Goal: Transaction & Acquisition: Purchase product/service

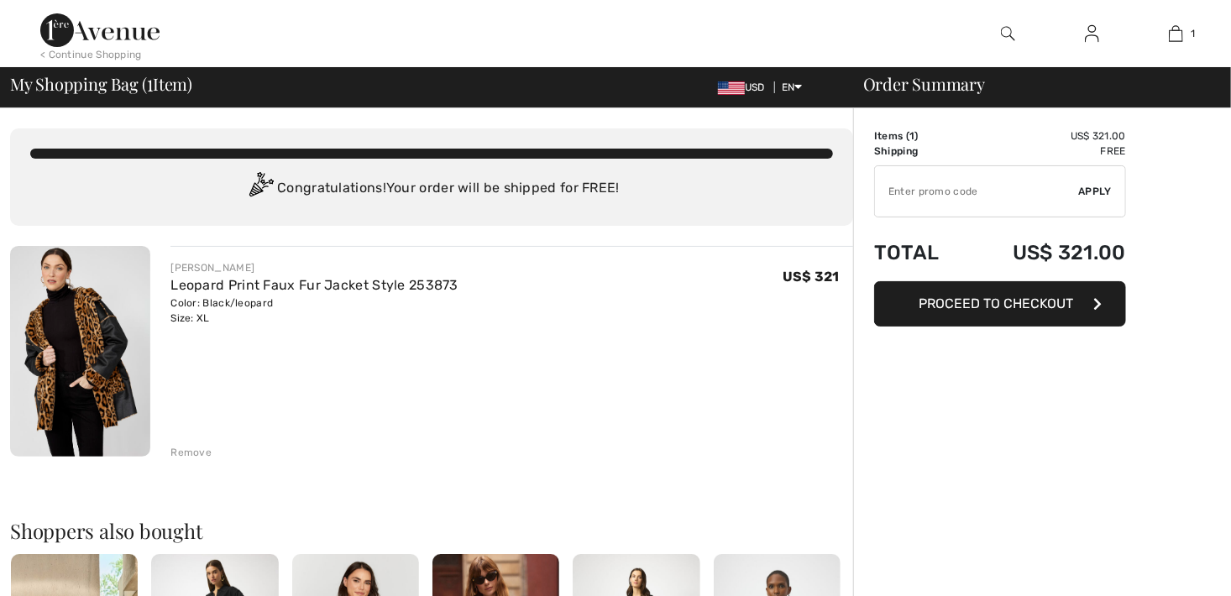
click at [90, 358] on img at bounding box center [80, 351] width 140 height 211
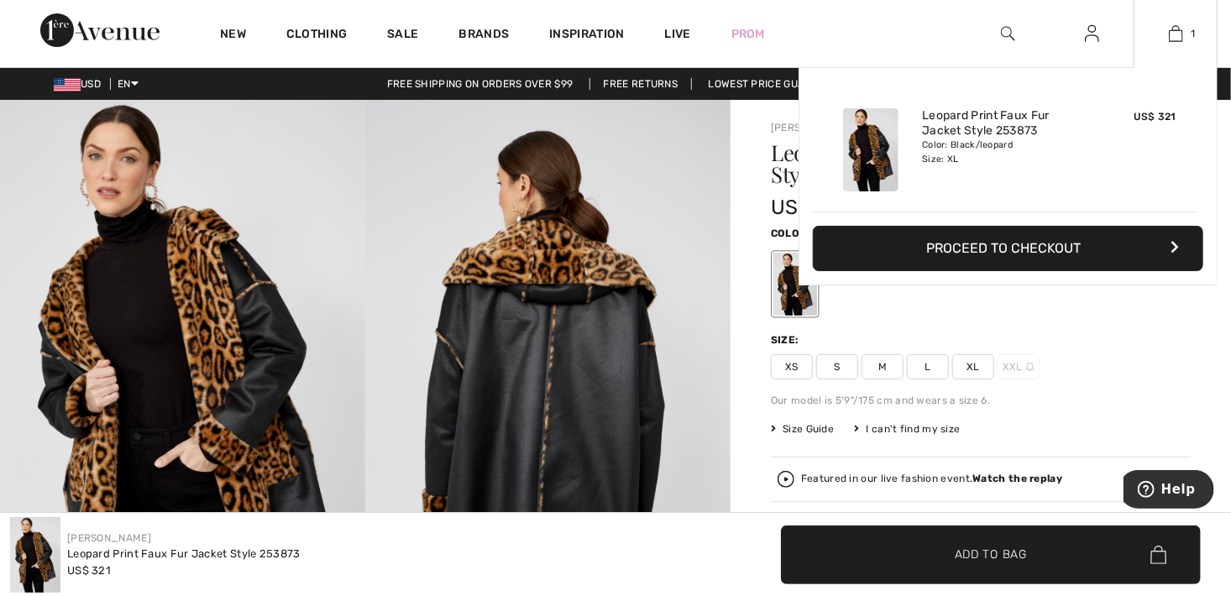
click at [1010, 249] on button "Proceed to Checkout" at bounding box center [1008, 248] width 390 height 45
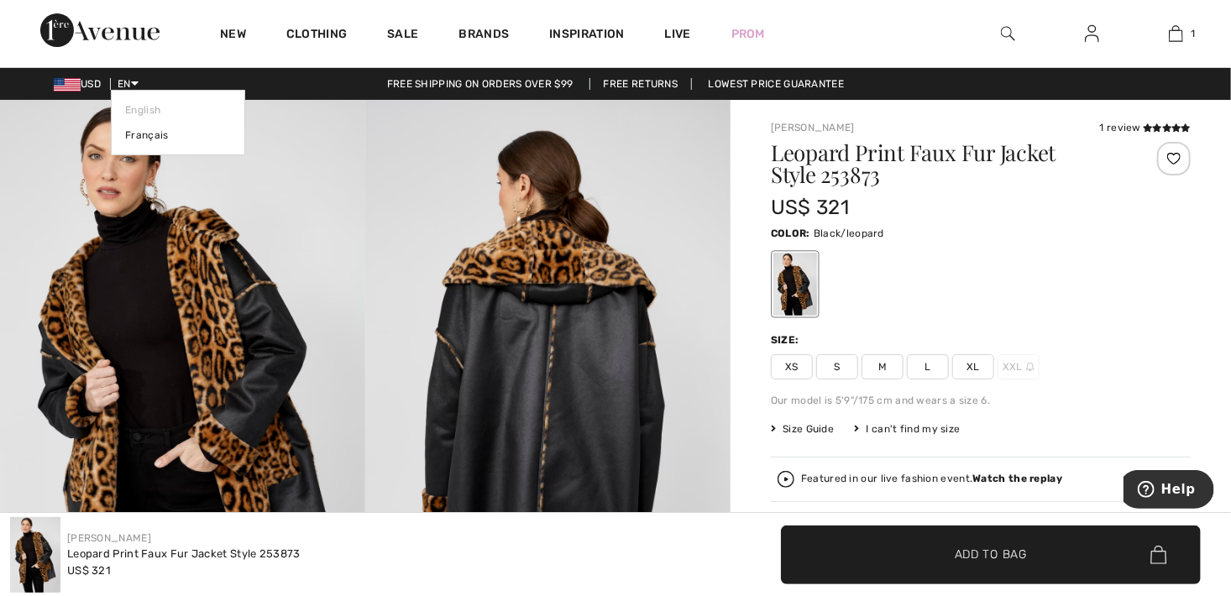
click at [139, 84] on icon at bounding box center [135, 83] width 8 height 12
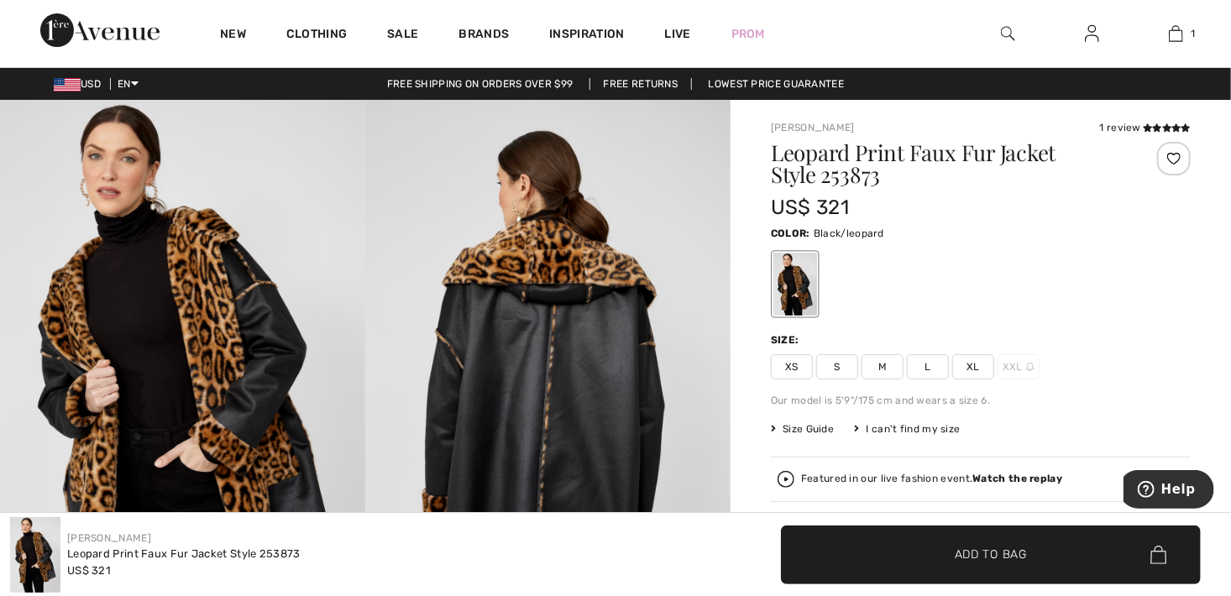
click at [88, 82] on span "USD" at bounding box center [81, 84] width 54 height 12
click at [48, 82] on div "USD EN English Français" at bounding box center [69, 83] width 139 height 15
click at [150, 79] on div "Free shipping on orders over $99 Free Returns Lowest Price Guarantee" at bounding box center [615, 83] width 1231 height 15
click at [809, 427] on span "Size Guide" at bounding box center [802, 429] width 63 height 15
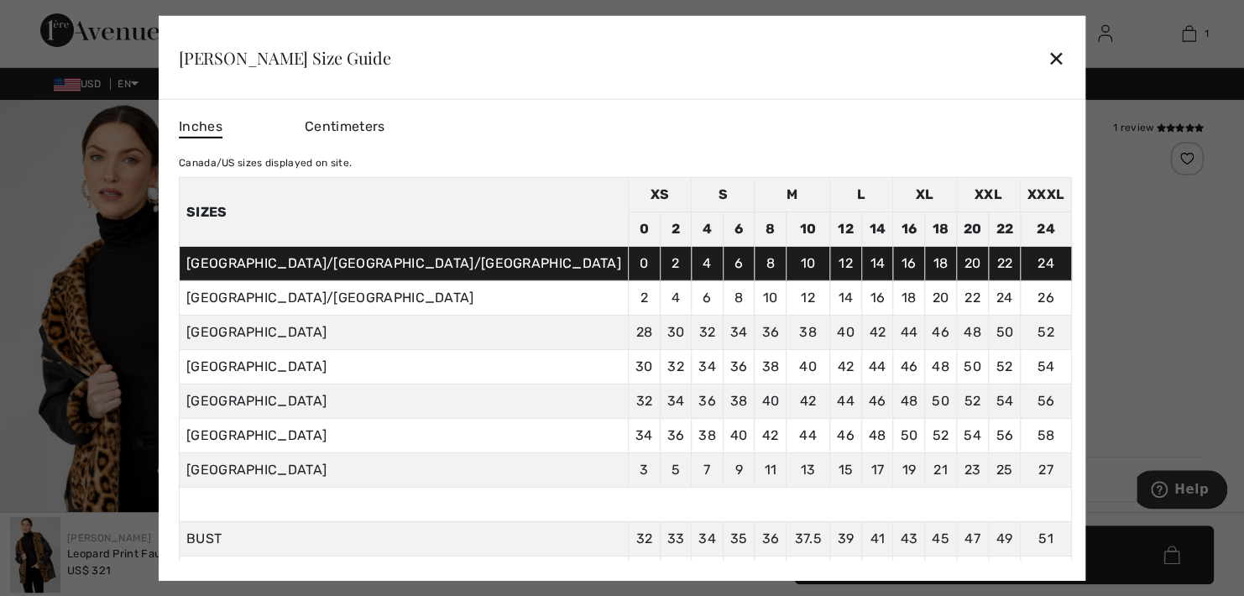
click at [1048, 55] on div "✕" at bounding box center [1057, 57] width 18 height 35
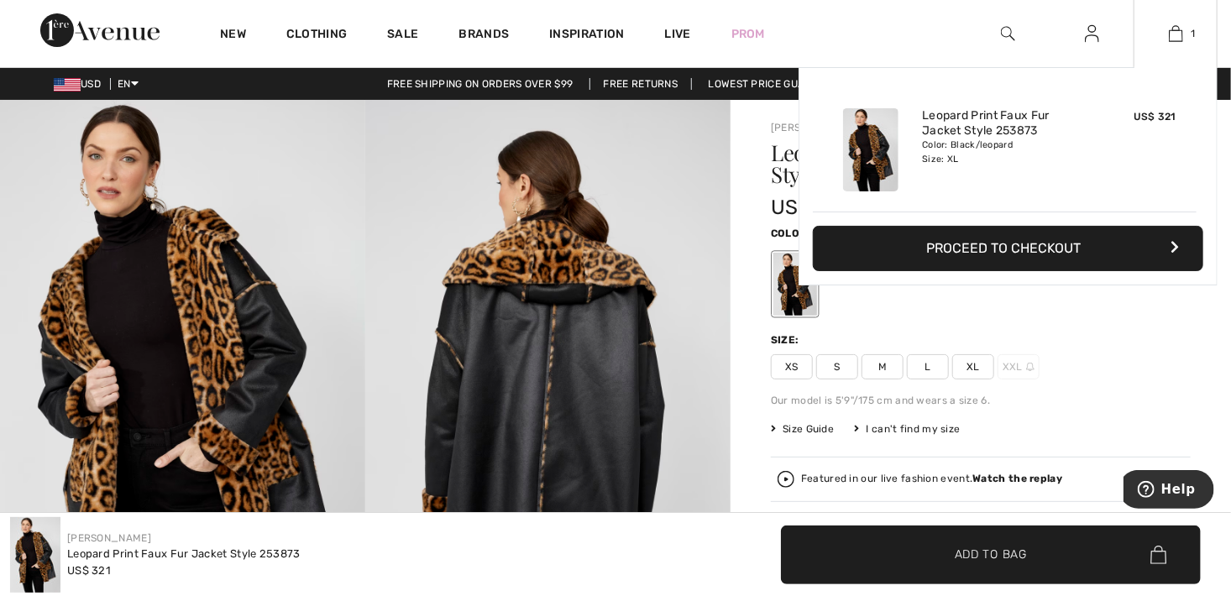
click at [968, 253] on button "Proceed to Checkout" at bounding box center [1008, 248] width 390 height 45
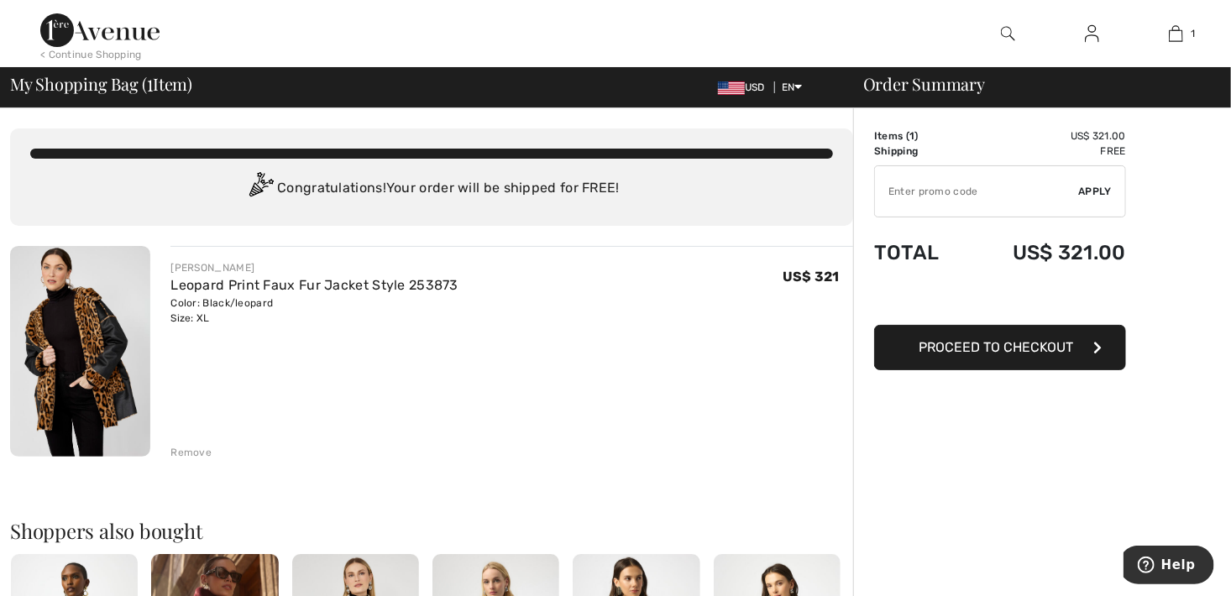
click at [747, 87] on span "USD" at bounding box center [745, 87] width 54 height 12
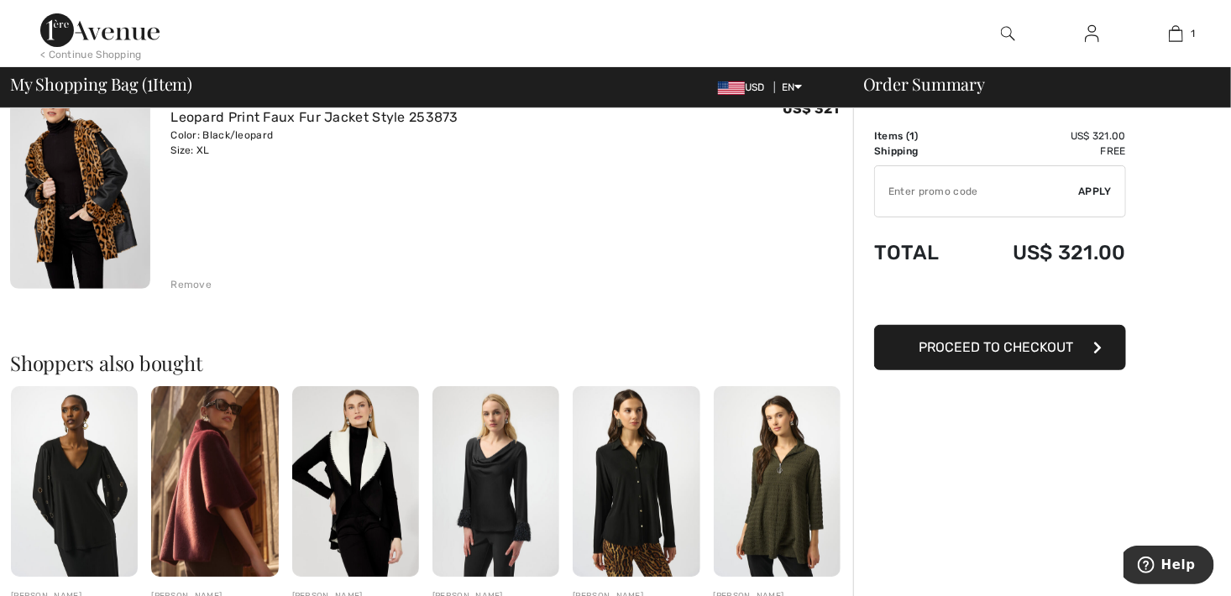
scroll to position [336, 0]
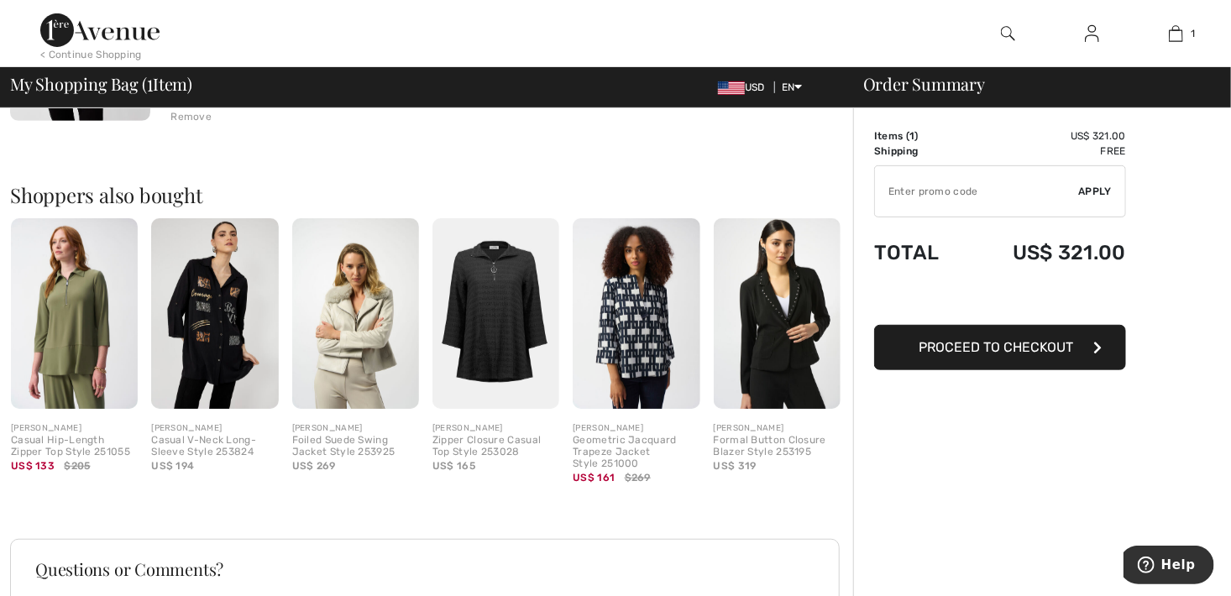
scroll to position [84, 0]
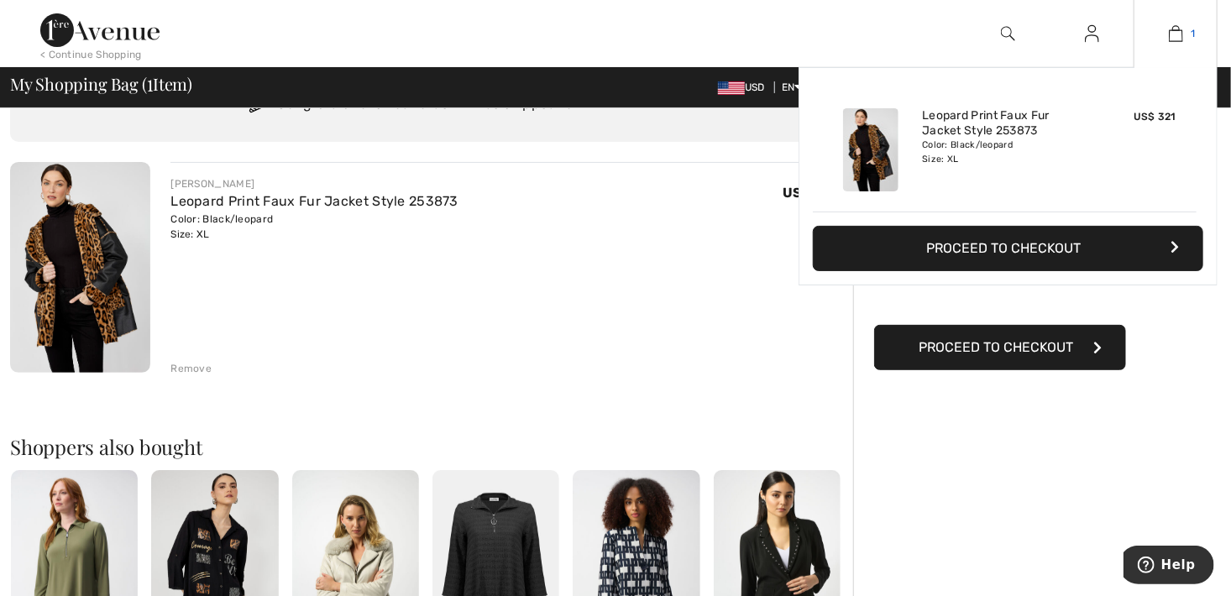
click at [1178, 39] on img at bounding box center [1176, 34] width 14 height 20
